Goal: Information Seeking & Learning: Learn about a topic

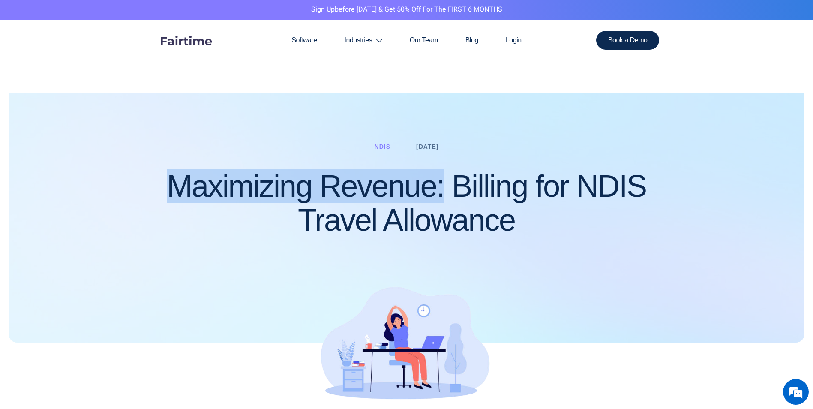
drag, startPoint x: 171, startPoint y: 183, endPoint x: 440, endPoint y: 190, distance: 270.0
click at [440, 190] on h1 "Maximizing Revenue: Billing for NDIS Travel Allowance" at bounding box center [407, 203] width 506 height 68
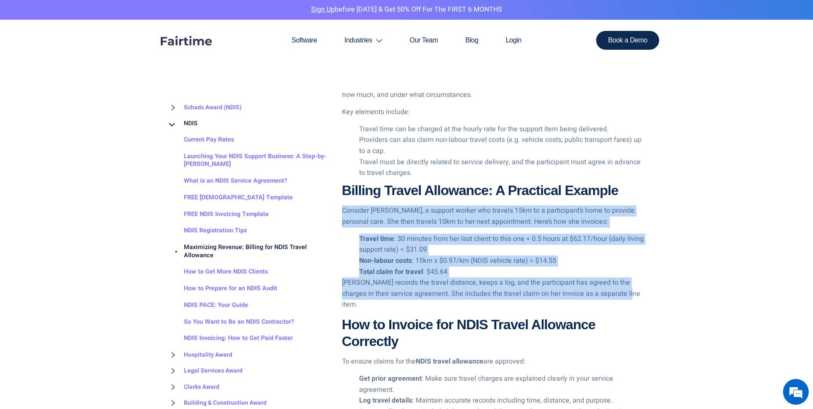
drag, startPoint x: 609, startPoint y: 296, endPoint x: 339, endPoint y: 212, distance: 282.7
copy div "Consider Sarah, a support worker who travels 15km to a participant’s home to pr…"
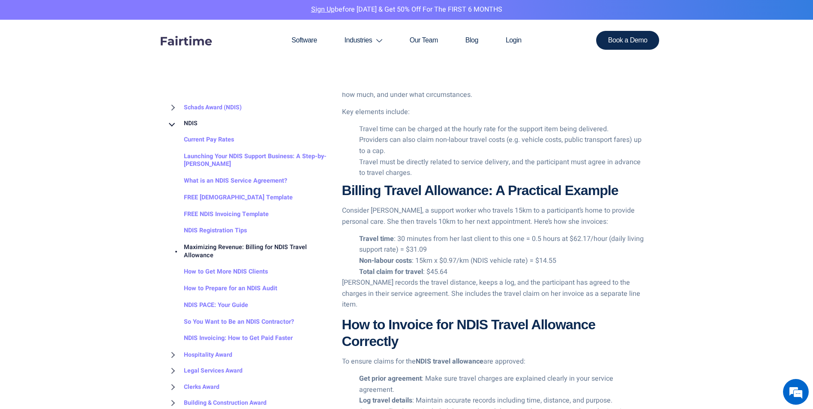
click at [535, 107] on p "Key elements include:" at bounding box center [494, 112] width 305 height 11
